Goal: Find specific page/section: Find specific page/section

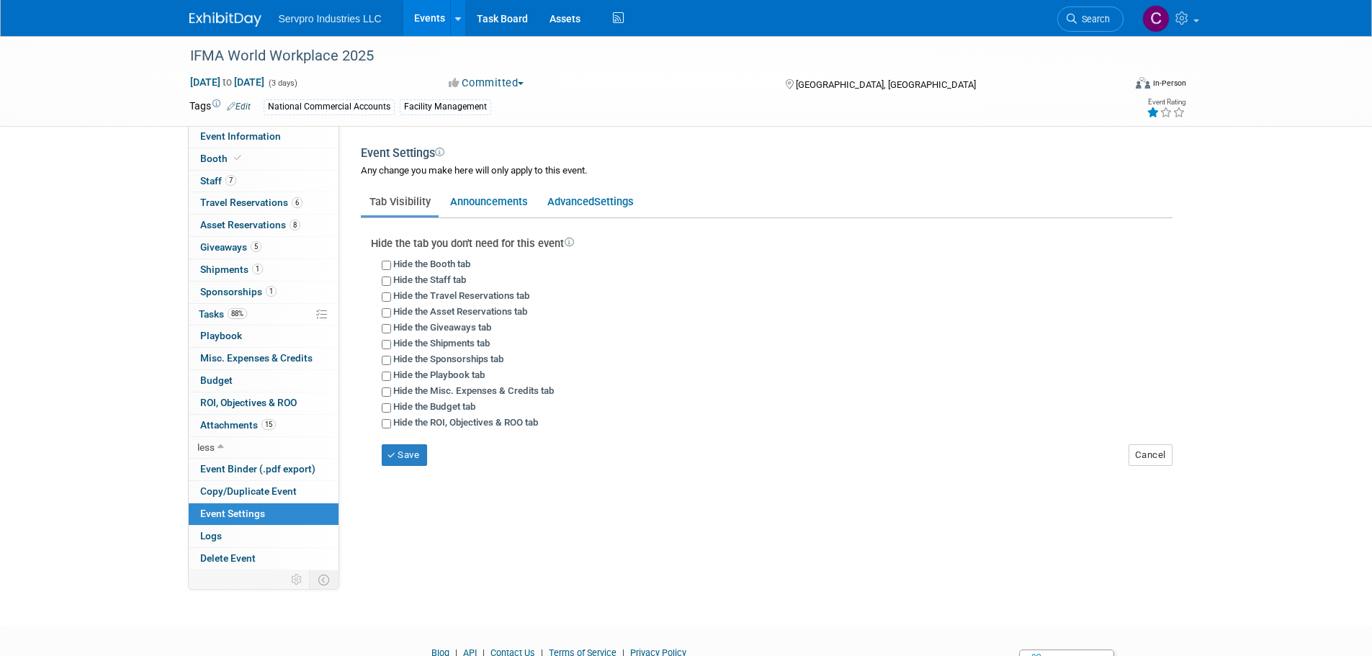
click at [424, 17] on link "Events" at bounding box center [429, 18] width 53 height 36
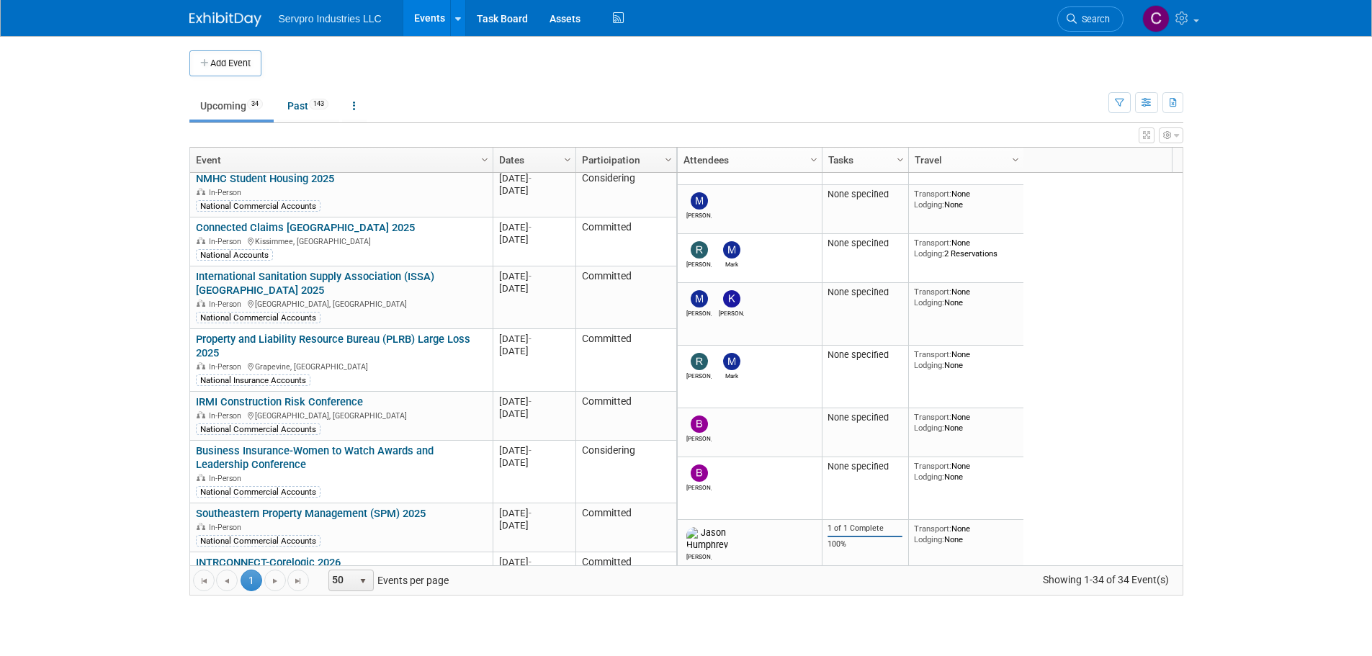
scroll to position [902, 0]
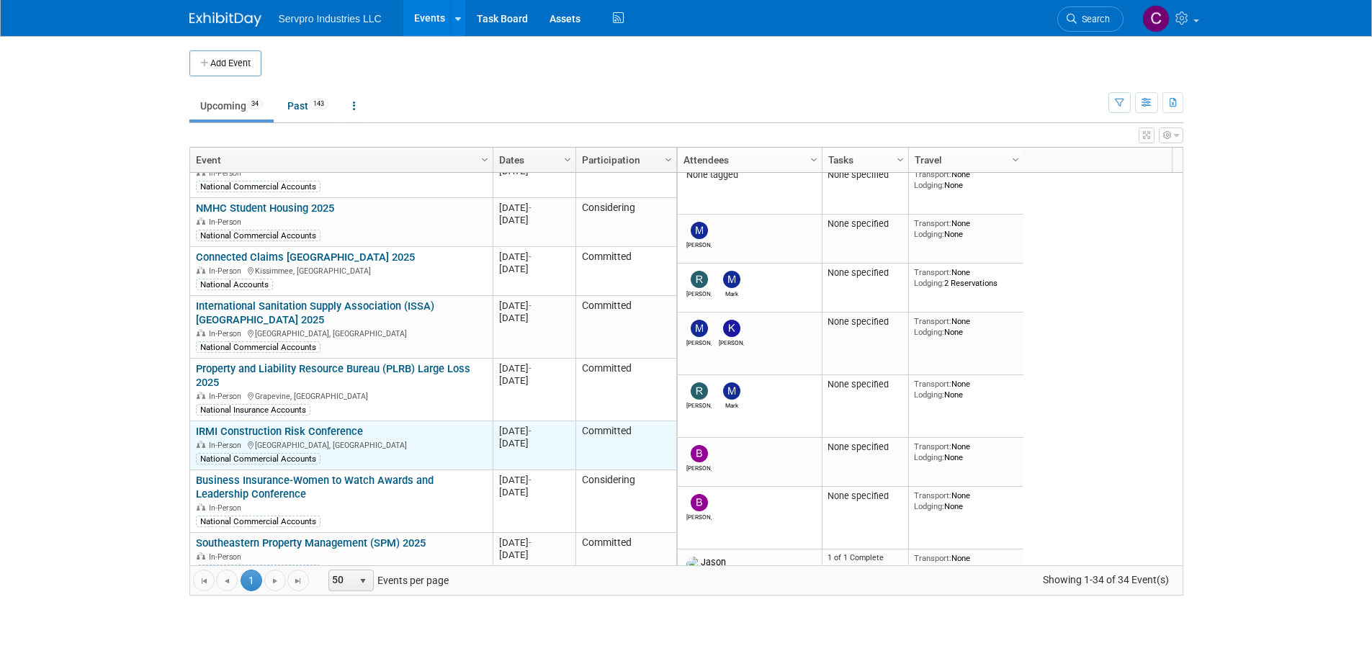
click at [344, 425] on link "IRMI Construction Risk Conference" at bounding box center [279, 431] width 167 height 13
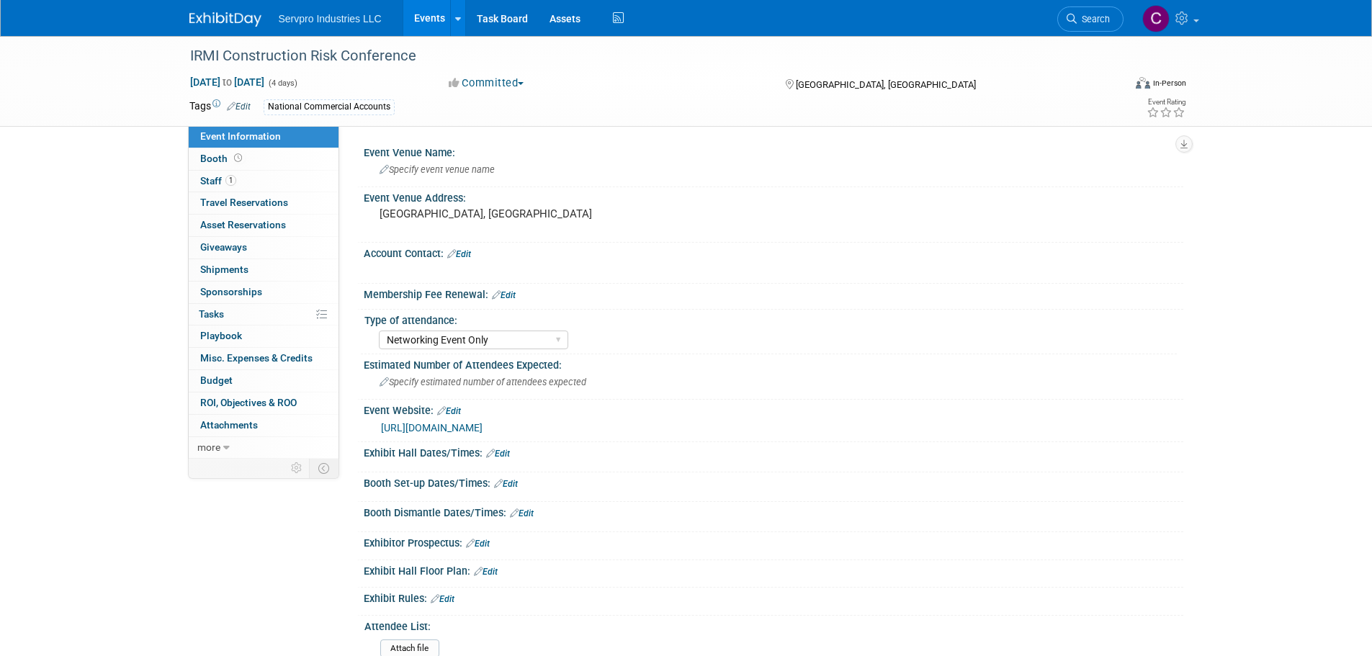
select select "Networking Event Only"
click at [215, 179] on span "Staff 1" at bounding box center [218, 181] width 36 height 12
